Goal: Task Accomplishment & Management: Use online tool/utility

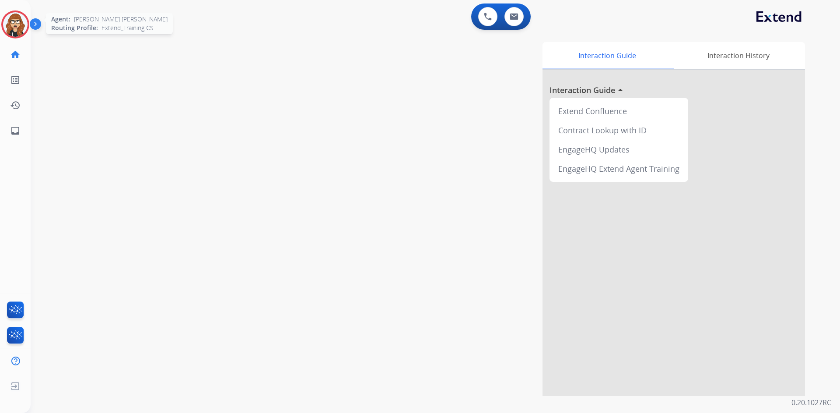
click at [6, 31] on img at bounding box center [15, 24] width 24 height 24
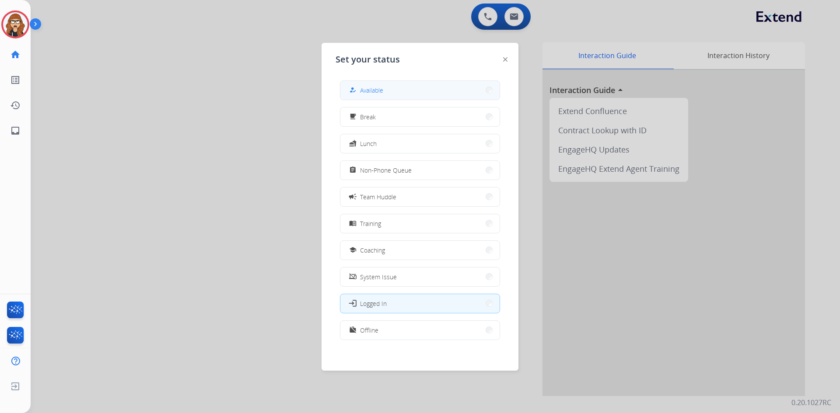
click at [396, 95] on button "how_to_reg Available" at bounding box center [419, 90] width 159 height 19
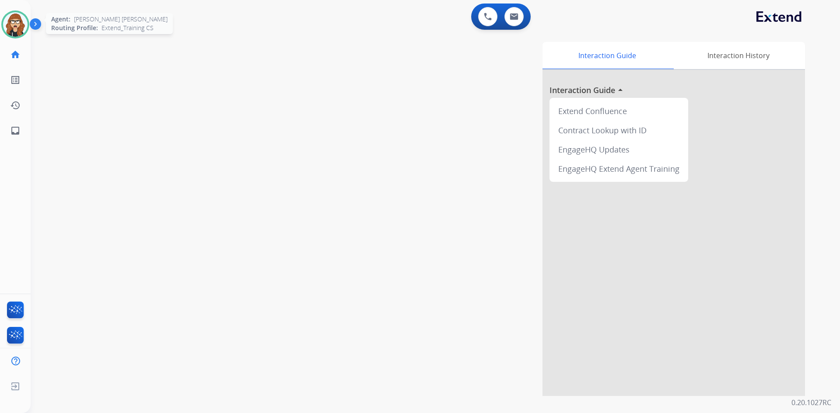
click at [13, 27] on img at bounding box center [15, 24] width 24 height 24
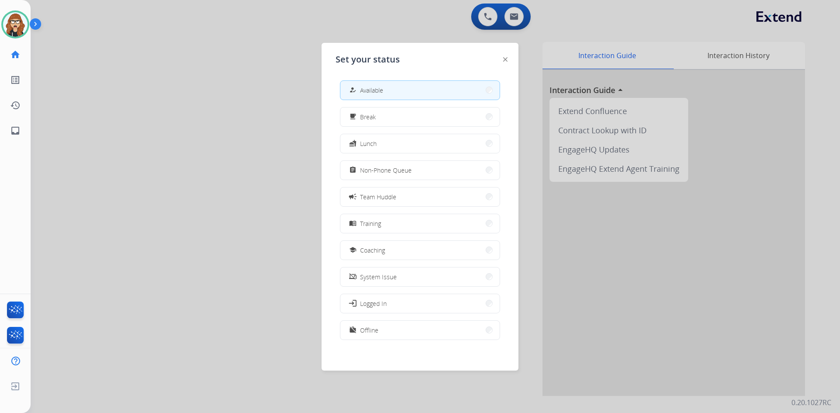
click at [229, 66] on div at bounding box center [420, 206] width 840 height 413
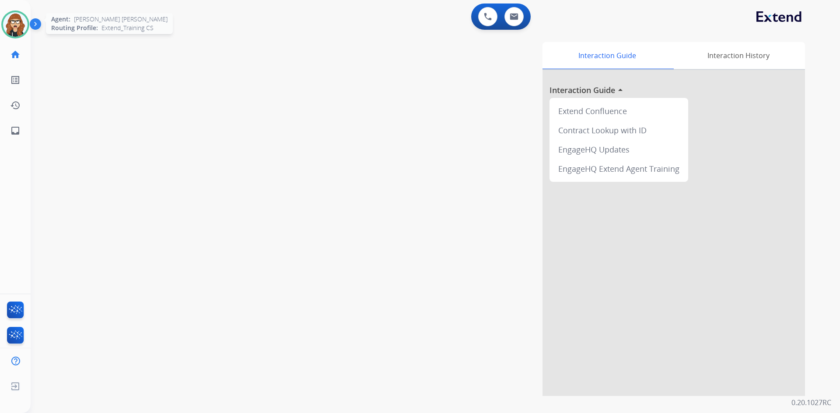
click at [16, 28] on img at bounding box center [15, 24] width 24 height 24
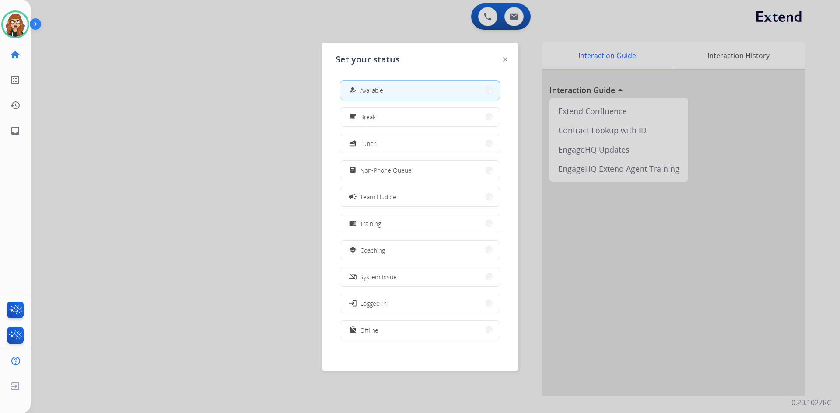
click at [38, 24] on img at bounding box center [37, 25] width 15 height 17
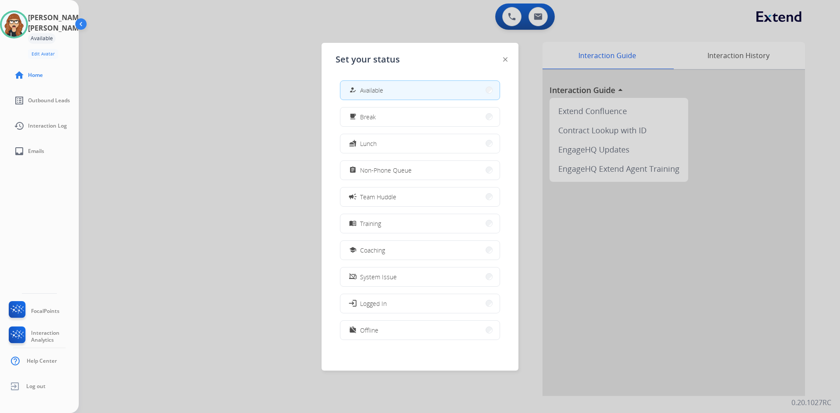
drag, startPoint x: 209, startPoint y: 79, endPoint x: 203, endPoint y: 76, distance: 6.5
click at [209, 79] on div at bounding box center [420, 206] width 840 height 413
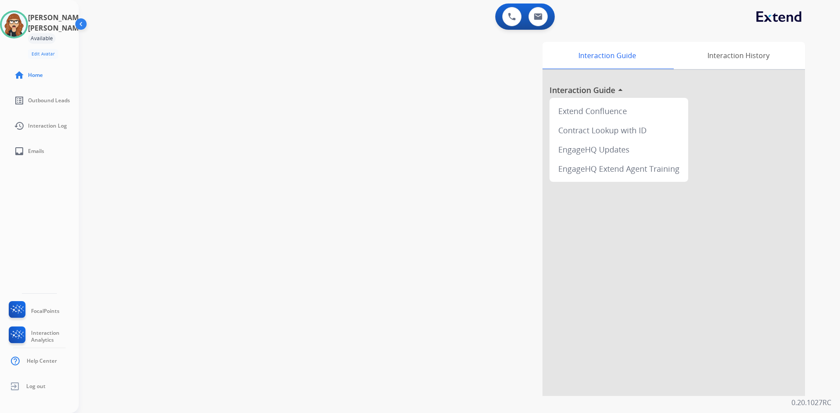
click at [83, 25] on img at bounding box center [81, 25] width 17 height 17
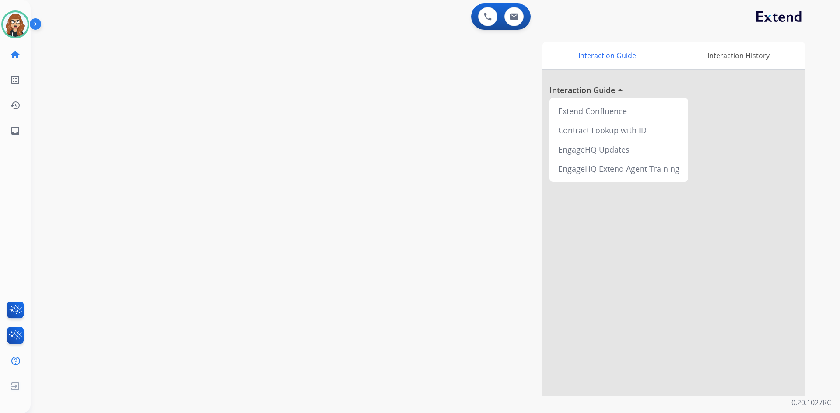
click at [0, 24] on div "[PERSON_NAME] [PERSON_NAME] Available Edit Avatar Agent: [PERSON_NAME] [PERSON_…" at bounding box center [15, 24] width 31 height 28
click at [18, 26] on img at bounding box center [15, 24] width 24 height 24
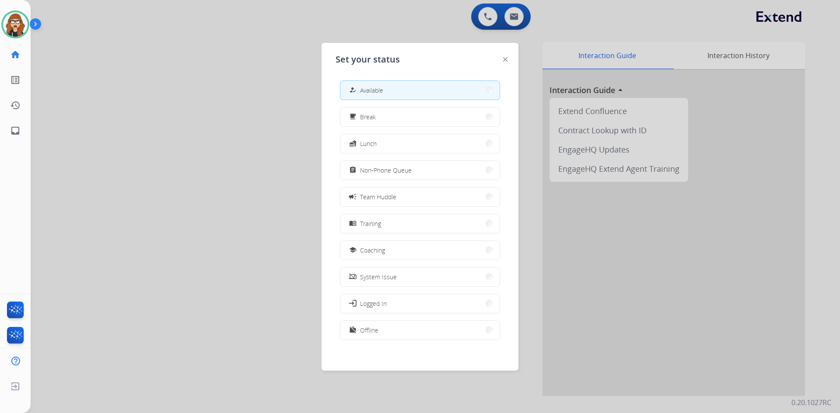
click at [164, 113] on div at bounding box center [420, 206] width 840 height 413
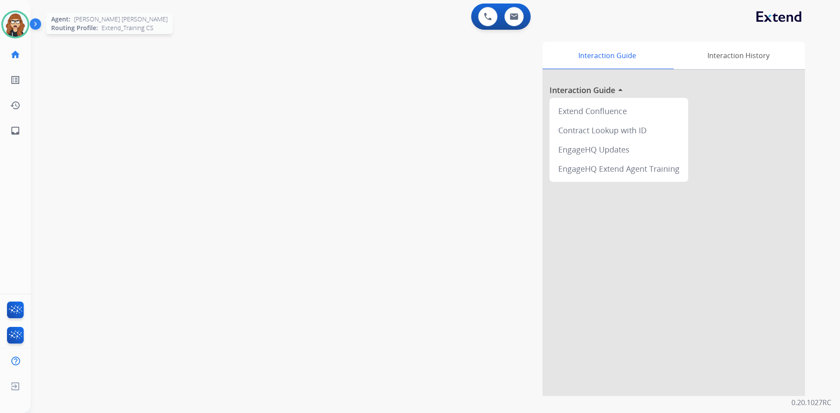
click at [16, 28] on img at bounding box center [15, 24] width 24 height 24
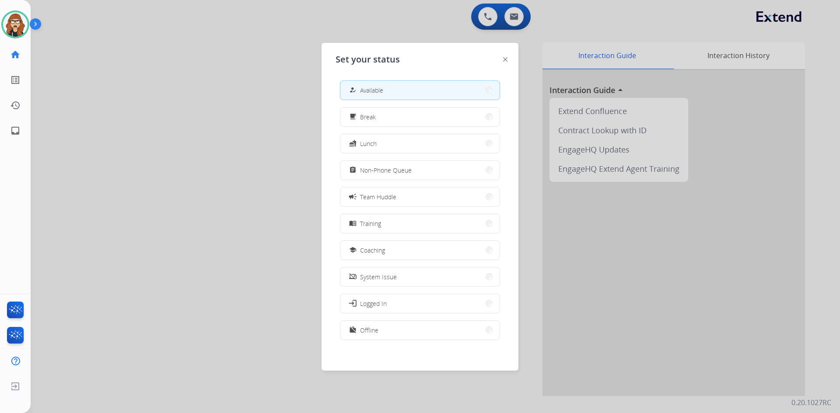
click at [246, 158] on div at bounding box center [420, 206] width 840 height 413
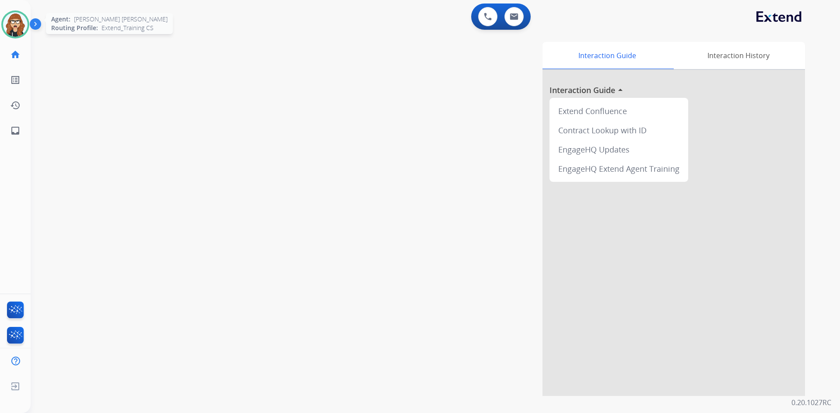
click at [23, 22] on img at bounding box center [15, 24] width 24 height 24
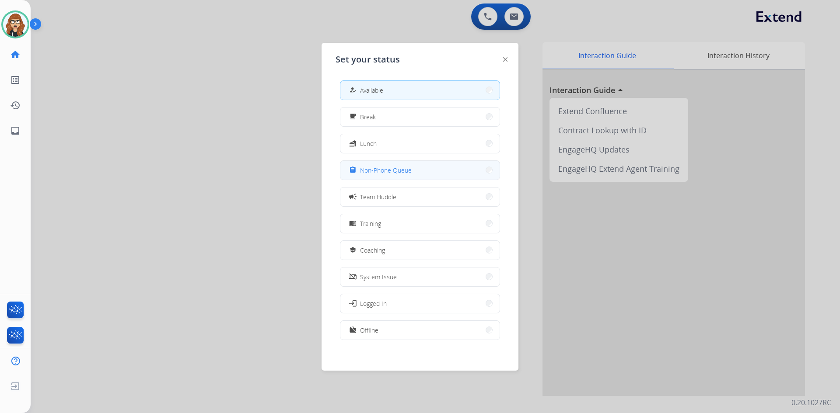
click at [385, 175] on span "Non-Phone Queue" at bounding box center [386, 170] width 52 height 9
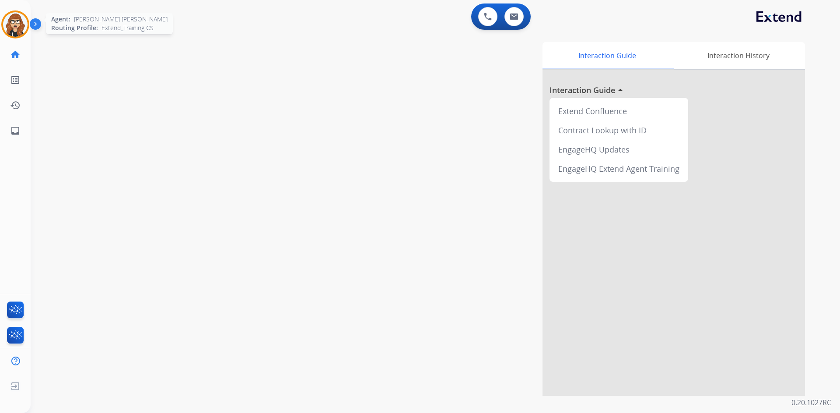
click at [25, 27] on img at bounding box center [15, 24] width 24 height 24
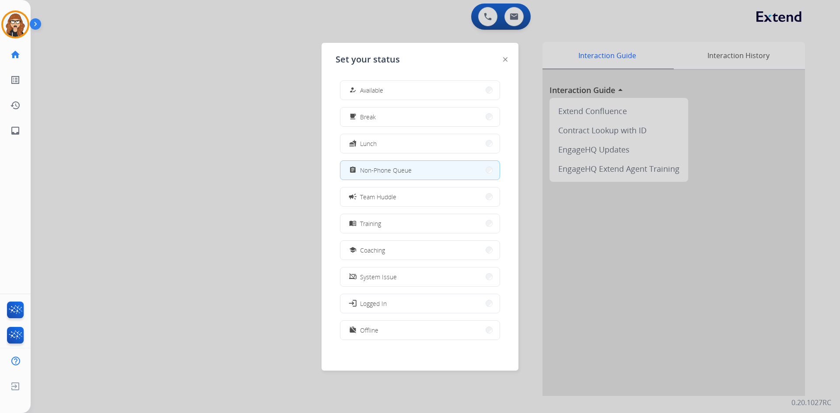
click at [383, 93] on span "Available" at bounding box center [371, 90] width 23 height 9
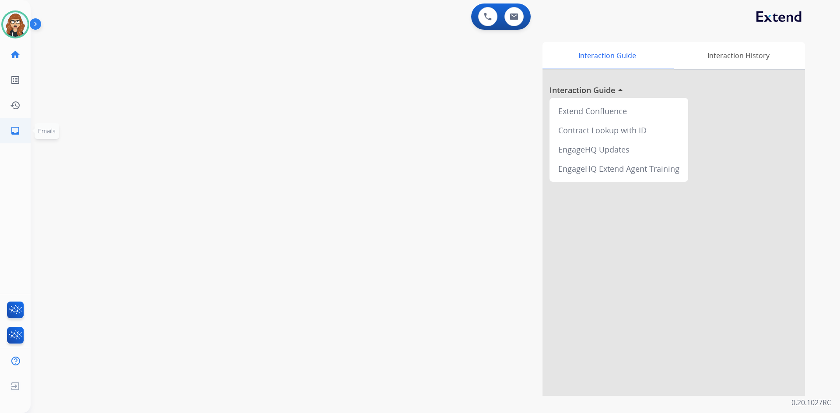
click at [11, 137] on link "inbox Emails" at bounding box center [15, 131] width 24 height 24
select select "**********"
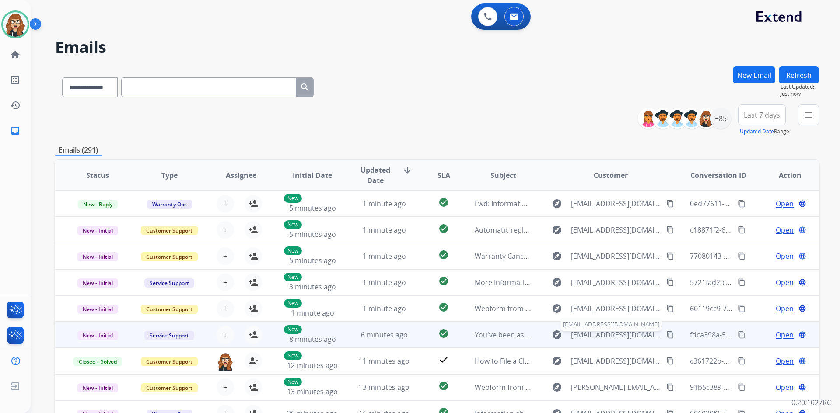
scroll to position [1, 0]
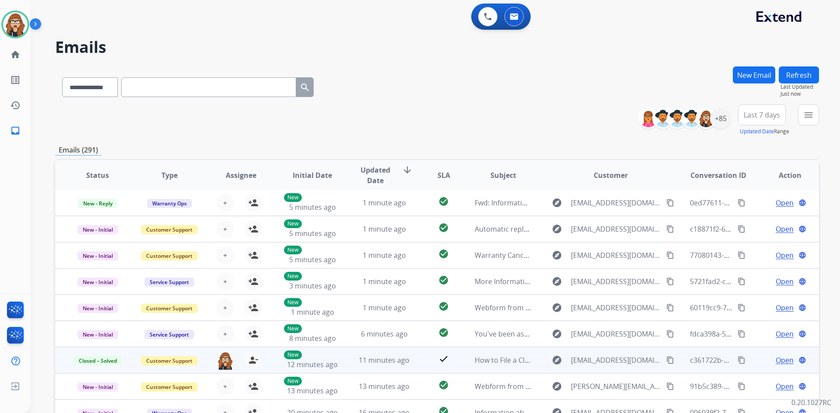
click at [737, 361] on mat-icon "content_copy" at bounding box center [741, 360] width 8 height 8
click at [666, 361] on mat-icon "content_copy" at bounding box center [670, 360] width 8 height 8
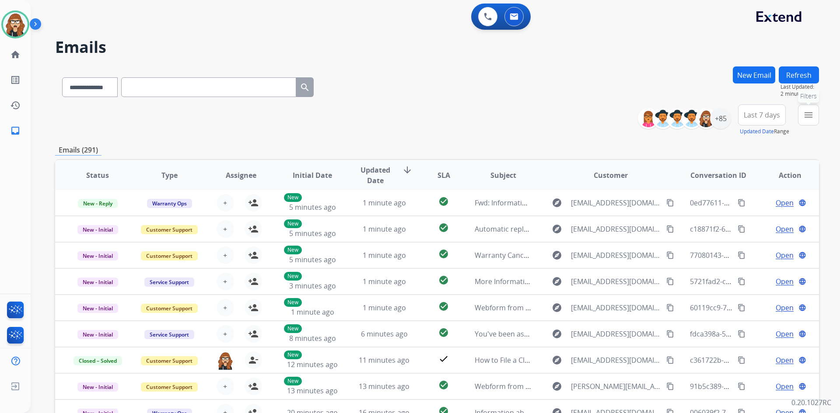
click at [813, 122] on button "menu Filters" at bounding box center [808, 115] width 21 height 21
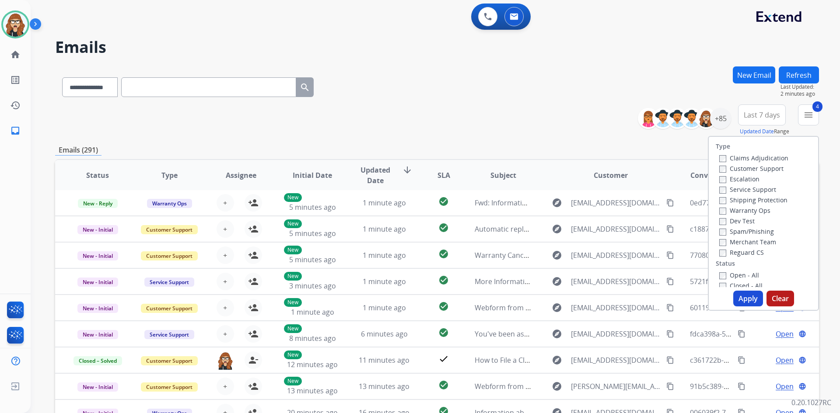
click at [741, 301] on button "Apply" at bounding box center [748, 299] width 30 height 16
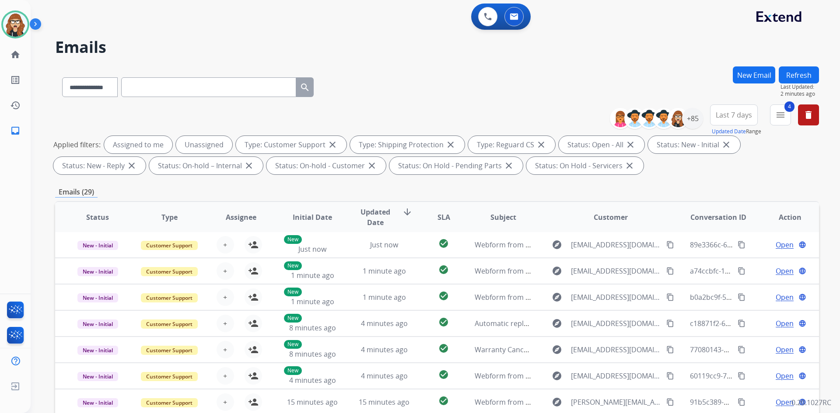
click at [740, 114] on span "Last 7 days" at bounding box center [734, 114] width 36 height 3
click at [716, 151] on div "Custom" at bounding box center [731, 146] width 48 height 13
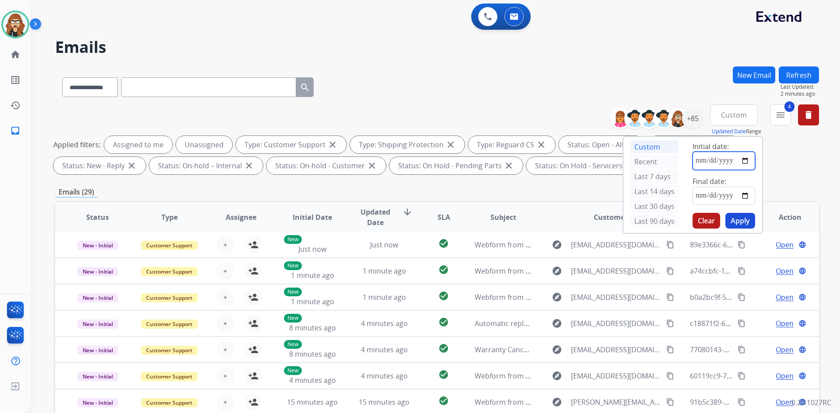
click at [692, 161] on input "date" at bounding box center [723, 161] width 63 height 18
type input "**********"
click at [742, 194] on input "date" at bounding box center [723, 196] width 63 height 18
type input "**********"
click at [744, 218] on button "Apply" at bounding box center [740, 221] width 30 height 16
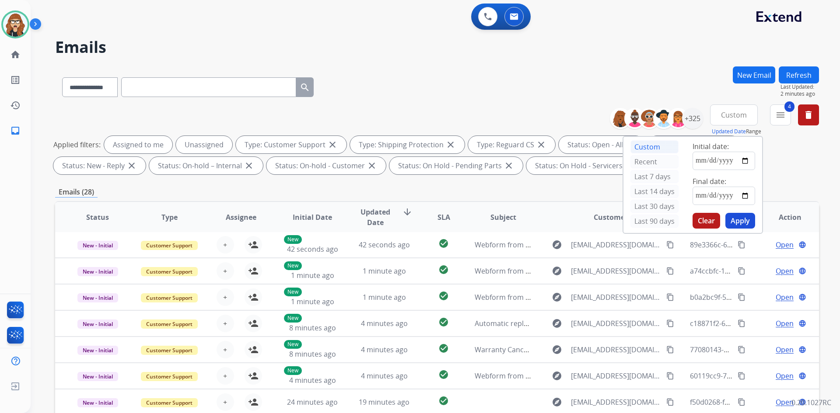
click at [550, 60] on div "**********" at bounding box center [425, 237] width 788 height 413
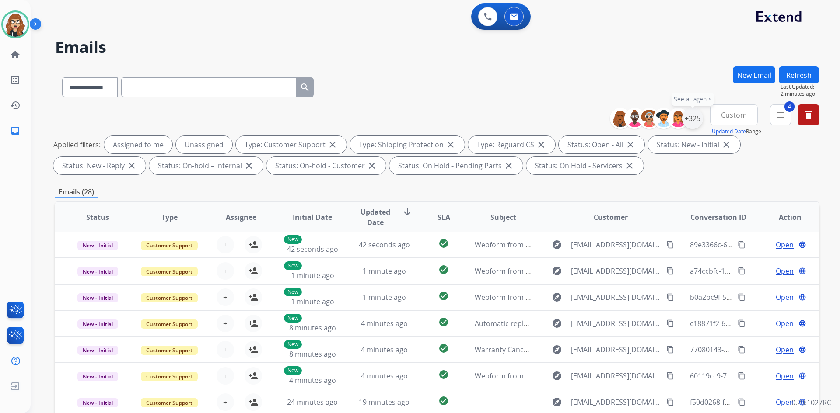
click at [690, 124] on div "+325" at bounding box center [692, 118] width 21 height 21
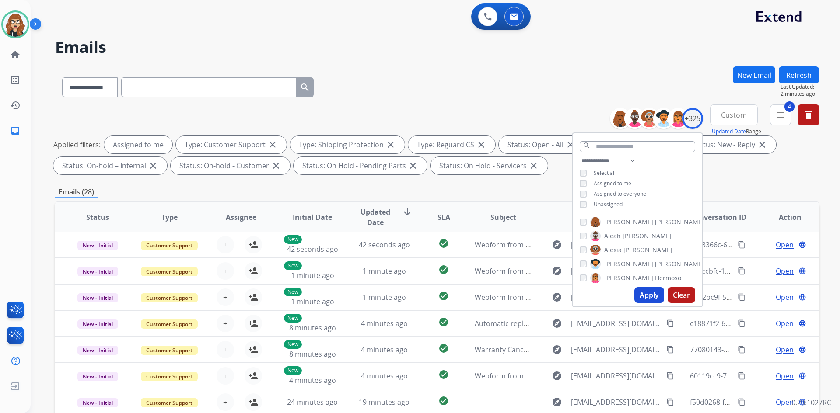
click at [649, 294] on button "Apply" at bounding box center [649, 295] width 30 height 16
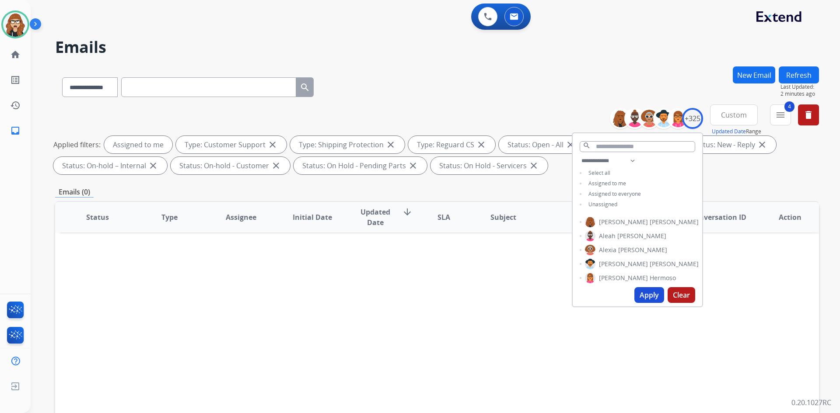
scroll to position [0, 0]
click at [480, 84] on div "**********" at bounding box center [437, 85] width 764 height 38
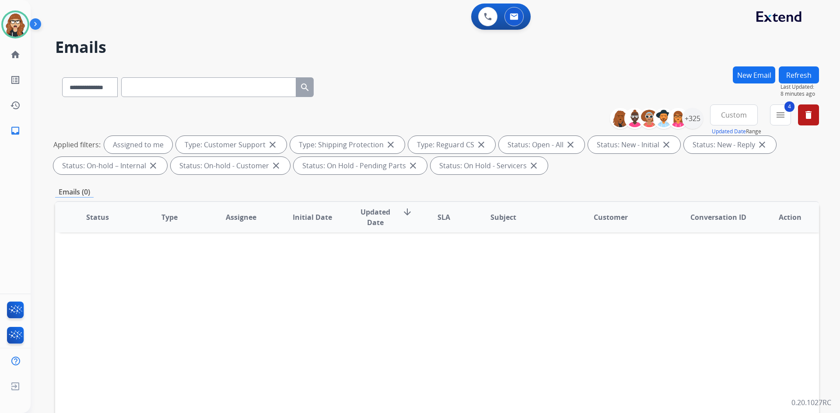
click at [101, 301] on div "Status Type Assignee Initial Date Updated Date arrow_downward SLA Subject Custo…" at bounding box center [437, 347] width 764 height 293
click at [5, 20] on img at bounding box center [15, 24] width 24 height 24
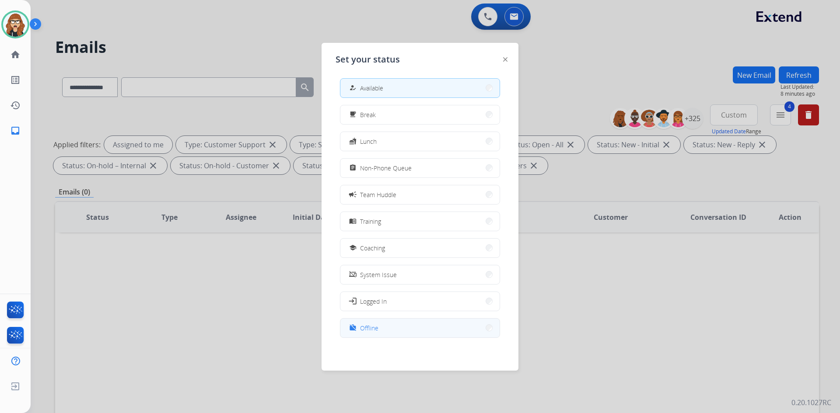
scroll to position [3, 0]
click at [395, 329] on button "work_off Offline" at bounding box center [419, 327] width 159 height 19
